Goal: Use online tool/utility

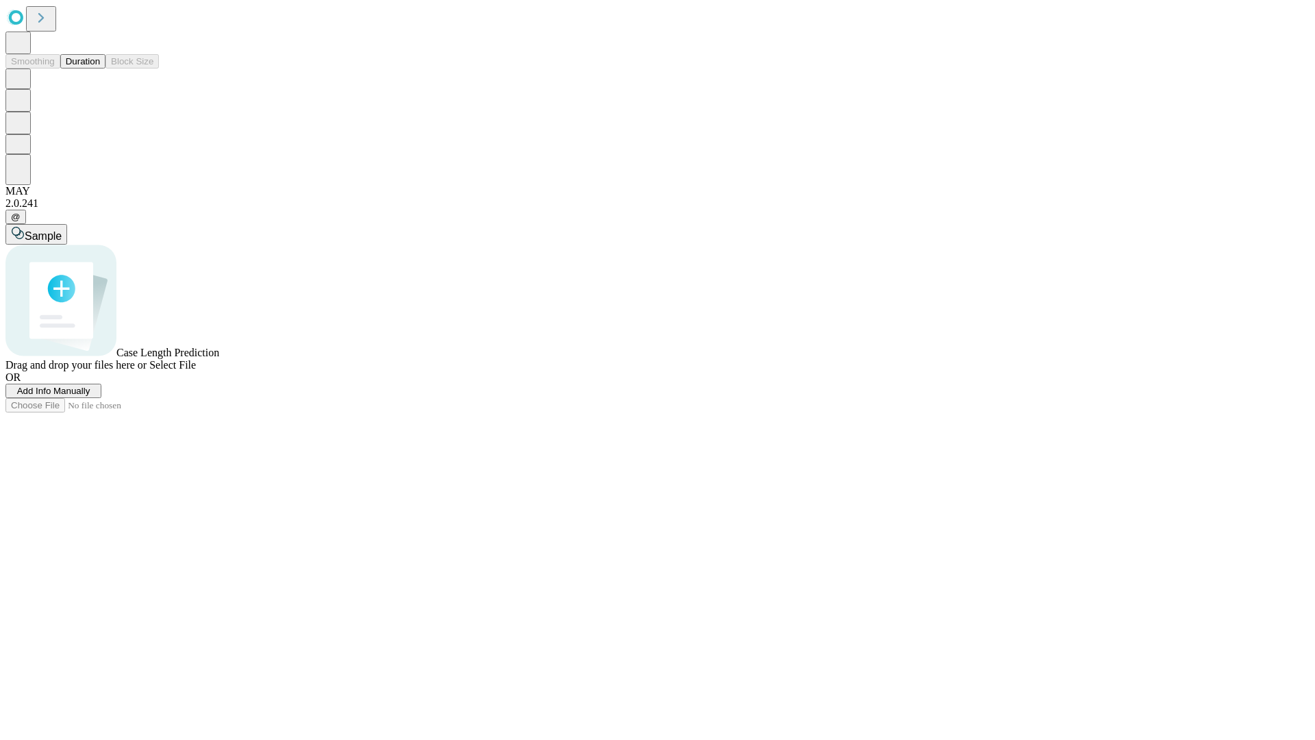
click at [100, 68] on button "Duration" at bounding box center [82, 61] width 45 height 14
click at [62, 230] on span "Sample" at bounding box center [43, 236] width 37 height 12
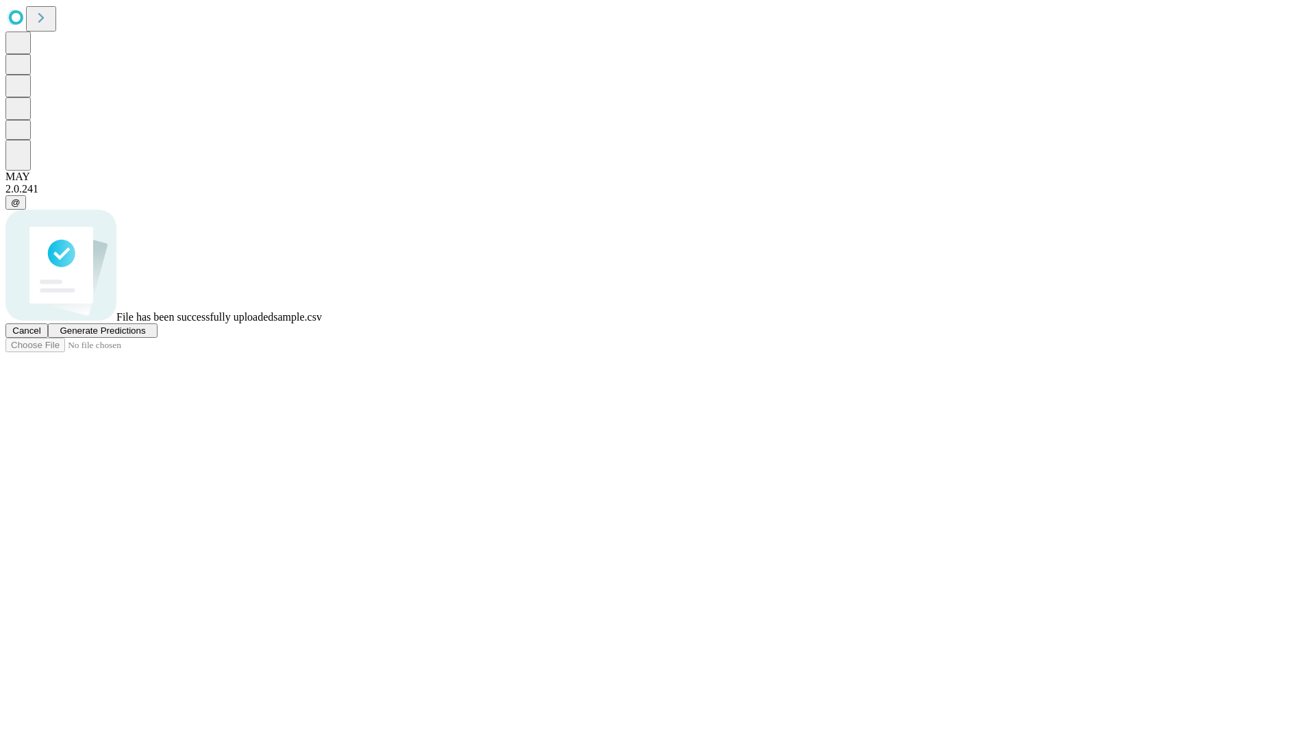
click at [145, 336] on span "Generate Predictions" at bounding box center [103, 330] width 86 height 10
